Goal: Task Accomplishment & Management: Use online tool/utility

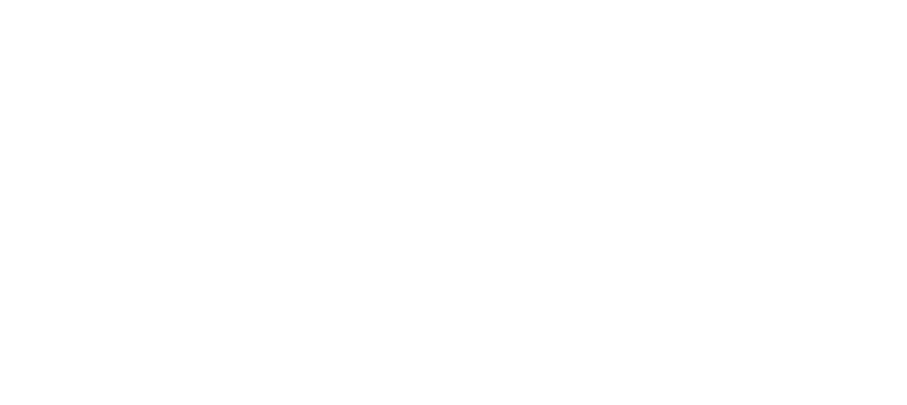
drag, startPoint x: 0, startPoint y: 0, endPoint x: 197, endPoint y: 192, distance: 274.9
click at [197, 0] on html at bounding box center [453, 0] width 907 height 0
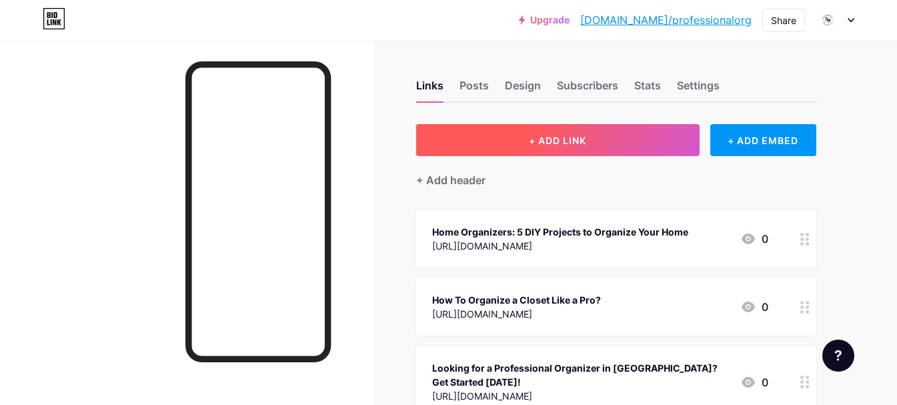
click at [557, 140] on span "+ ADD LINK" at bounding box center [557, 140] width 57 height 11
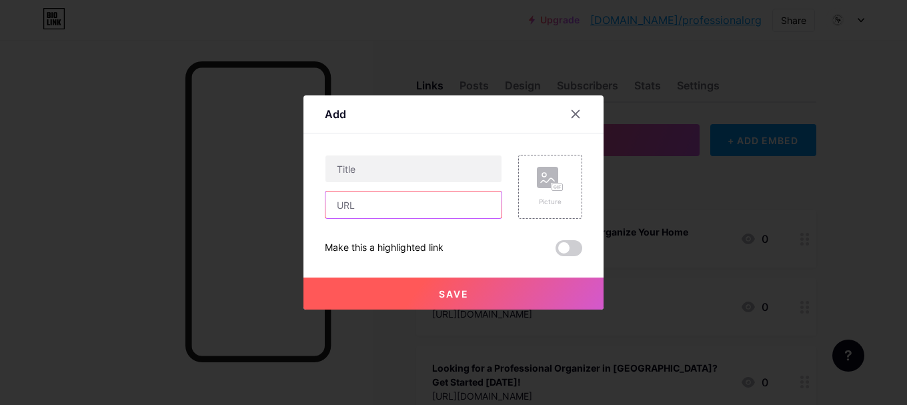
click at [413, 211] on input "text" at bounding box center [413, 204] width 176 height 27
paste input "[URL][DOMAIN_NAME]"
type input "[URL][DOMAIN_NAME]"
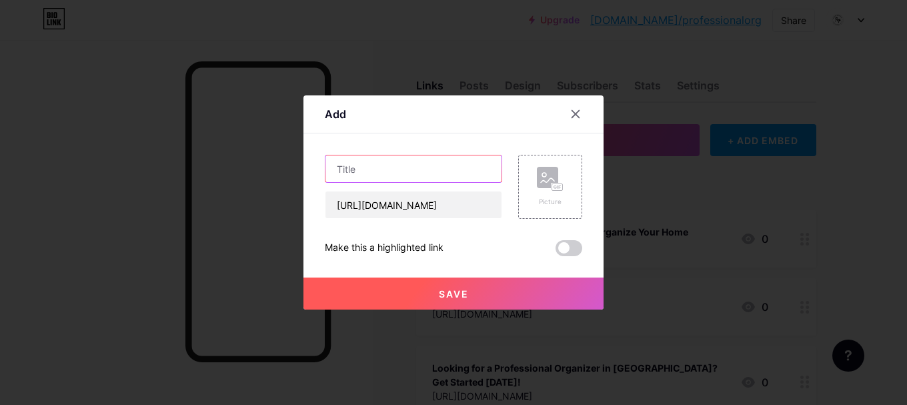
click at [395, 167] on input "text" at bounding box center [413, 168] width 176 height 27
paste input "Professional Office Organizer Hacks for a Stress-Free and Stylish Workspace"
type input "Professional Office Organizer Hacks for a Stress-Free and Stylish Workspace"
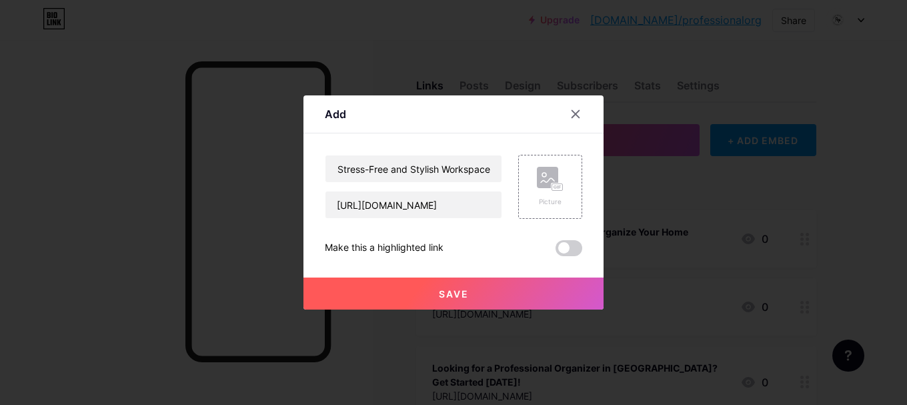
click at [507, 284] on button "Save" at bounding box center [453, 293] width 300 height 32
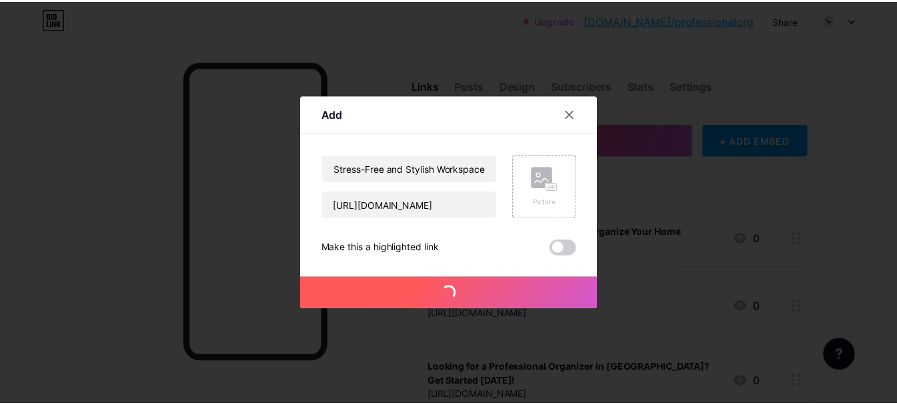
scroll to position [0, 0]
